Goal: Complete application form

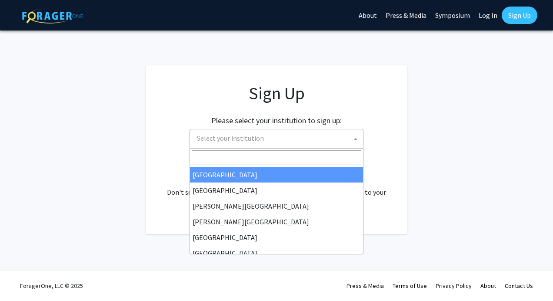
click at [353, 135] on span at bounding box center [356, 138] width 9 height 19
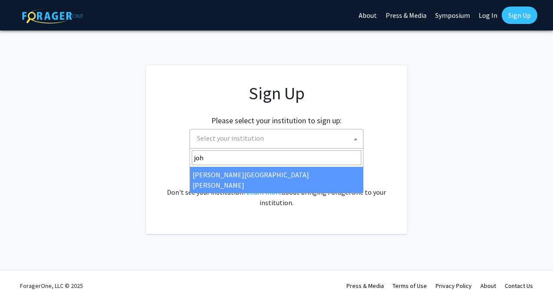
type input "joh"
select select "1"
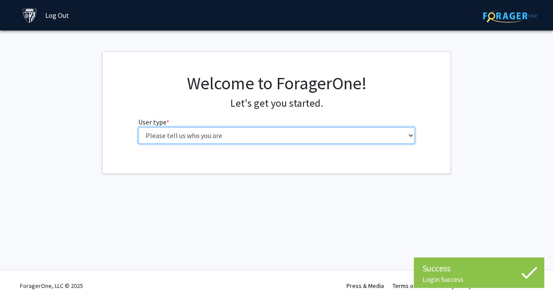
click at [358, 137] on select "Please tell us who you are Undergraduate Student Master's Student Doctoral Cand…" at bounding box center [276, 135] width 277 height 17
select select "2: masters"
click at [138, 127] on select "Please tell us who you are Undergraduate Student Master's Student Doctoral Cand…" at bounding box center [276, 135] width 277 height 17
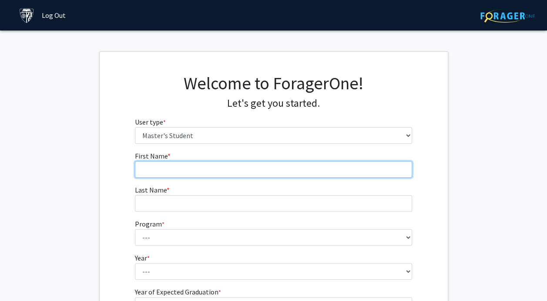
click at [316, 164] on input "First Name * required" at bounding box center [273, 169] width 277 height 17
type input "Keely"
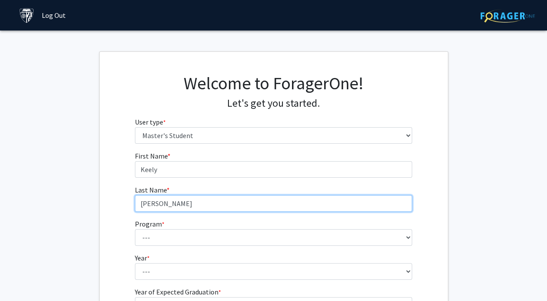
type input "[PERSON_NAME]"
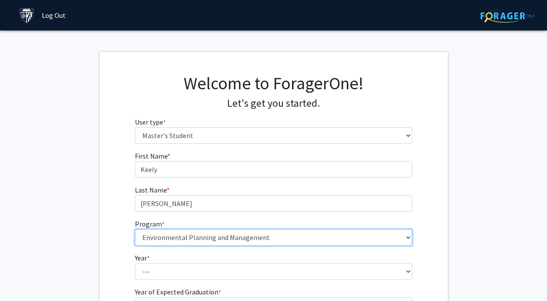
select select "58: 47"
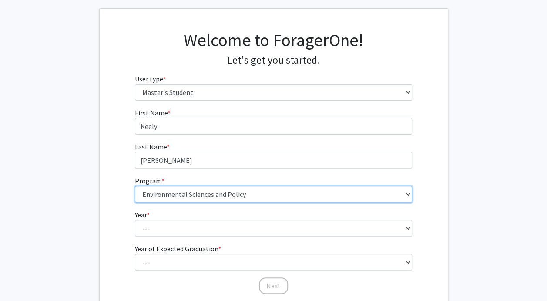
scroll to position [45, 0]
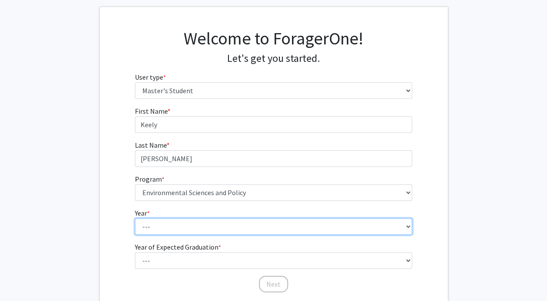
click at [305, 224] on select "--- First Year Second Year" at bounding box center [273, 226] width 277 height 17
select select "2: second_year"
click at [135, 218] on select "--- First Year Second Year" at bounding box center [273, 226] width 277 height 17
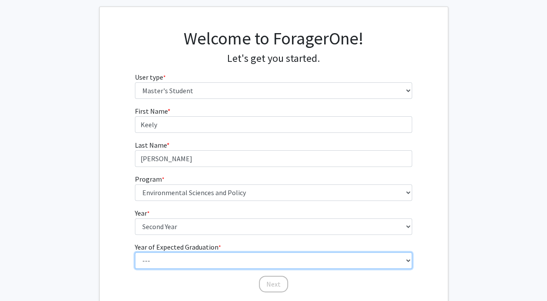
click at [340, 253] on select "--- 2025 2026 2027 2028 2029 2030 2031 2032 2033 2034" at bounding box center [273, 260] width 277 height 17
select select "2: 2026"
click at [135, 252] on select "--- 2025 2026 2027 2028 2029 2030 2031 2032 2033 2034" at bounding box center [273, 260] width 277 height 17
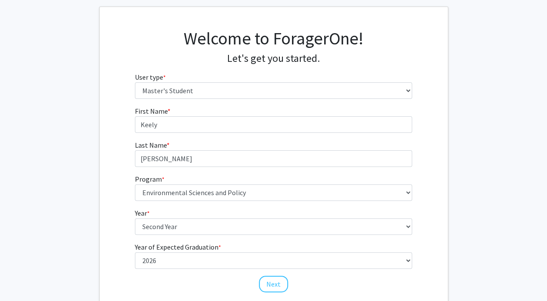
click at [479, 207] on fg-get-started "Welcome to ForagerOne! Let's get you started. User type * required Please tell …" at bounding box center [273, 161] width 547 height 309
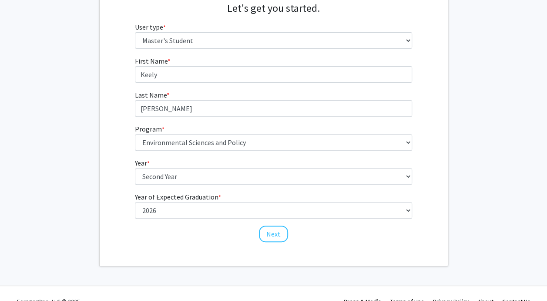
scroll to position [95, 0]
click at [277, 232] on button "Next" at bounding box center [273, 233] width 29 height 17
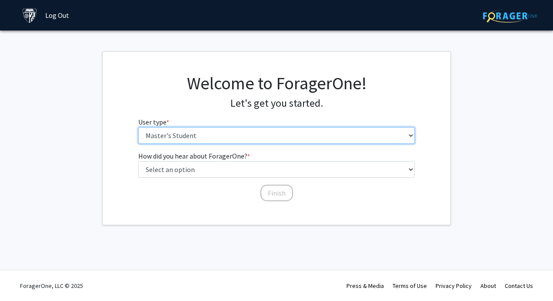
click at [295, 132] on select "Please tell us who you are Undergraduate Student Master's Student Doctoral Cand…" at bounding box center [276, 135] width 277 height 17
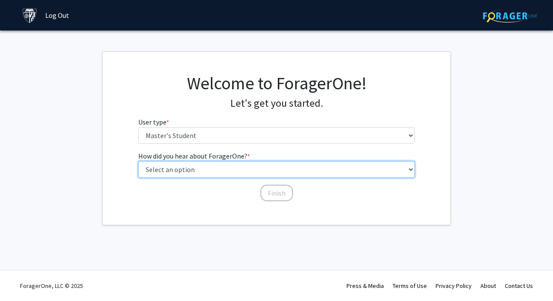
click at [273, 169] on select "Select an option Peer/student recommendation Faculty/staff recommendation Unive…" at bounding box center [276, 169] width 277 height 17
select select "3: university_website"
click at [138, 161] on select "Select an option Peer/student recommendation Faculty/staff recommendation Unive…" at bounding box center [276, 169] width 277 height 17
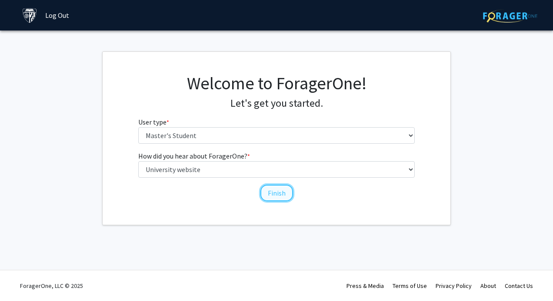
click at [277, 191] on button "Finish" at bounding box center [277, 192] width 33 height 17
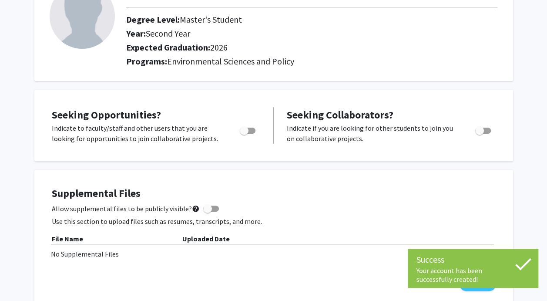
scroll to position [74, 0]
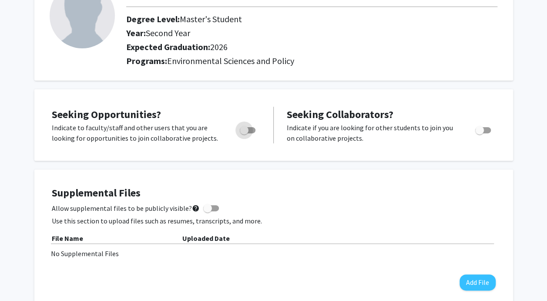
click at [249, 129] on span "Toggle" at bounding box center [248, 130] width 16 height 6
click at [244, 133] on input "Are you actively seeking opportunities?" at bounding box center [244, 133] width 0 height 0
checkbox input "true"
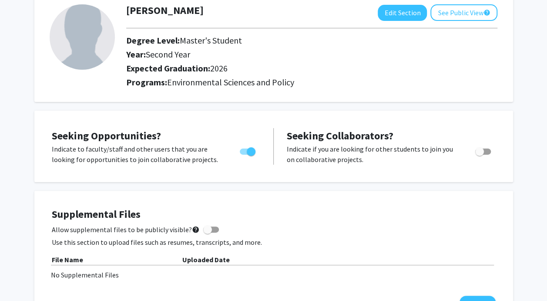
scroll to position [0, 0]
